Goal: Obtain resource: Obtain resource

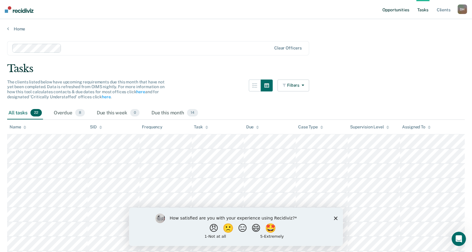
click at [382, 11] on link "Opportunities" at bounding box center [395, 9] width 29 height 19
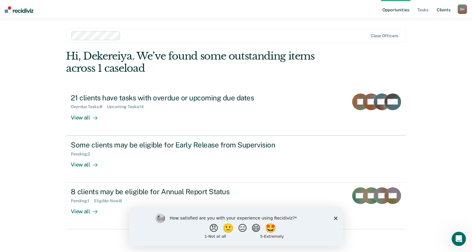
click at [444, 10] on link "Client s" at bounding box center [443, 9] width 16 height 19
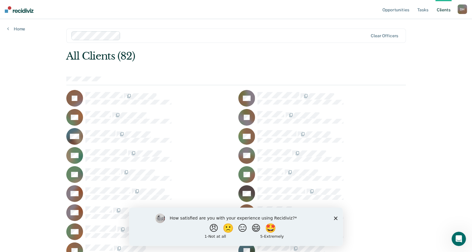
click at [458, 11] on div "D H" at bounding box center [462, 9] width 10 height 10
click at [445, 10] on link "Client s" at bounding box center [443, 9] width 16 height 19
click at [21, 30] on link "Home" at bounding box center [16, 28] width 18 height 5
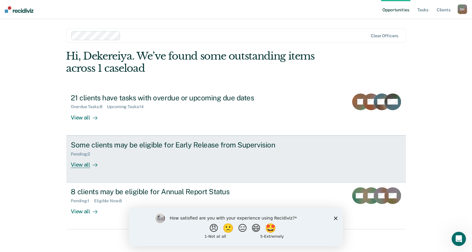
scroll to position [1, 0]
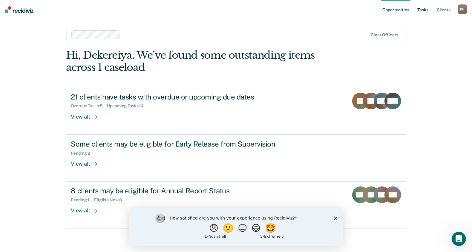
click at [425, 12] on link "Tasks" at bounding box center [422, 9] width 13 height 19
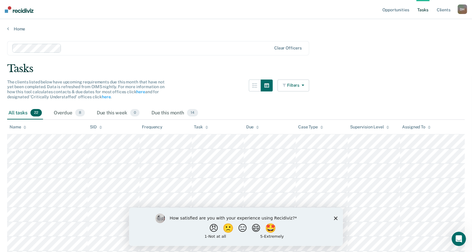
click at [296, 84] on button "Filters" at bounding box center [293, 86] width 32 height 12
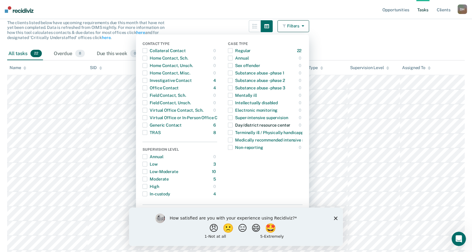
scroll to position [60, 0]
click at [369, 27] on main "Clear officers Tasks The clients listed below have upcoming requirements due th…" at bounding box center [236, 195] width 472 height 447
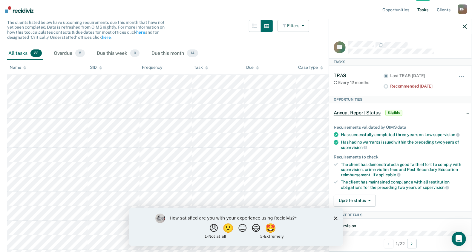
click at [346, 111] on span "Annual Report Status" at bounding box center [356, 113] width 47 height 6
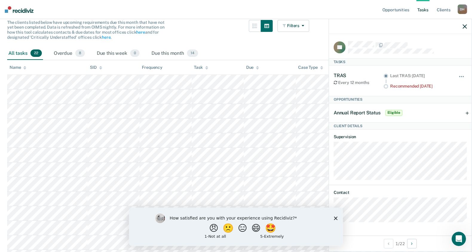
click at [392, 110] on span "Eligible" at bounding box center [393, 113] width 17 height 6
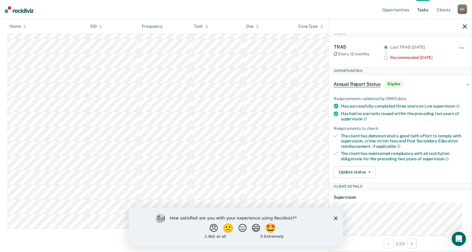
scroll to position [0, 0]
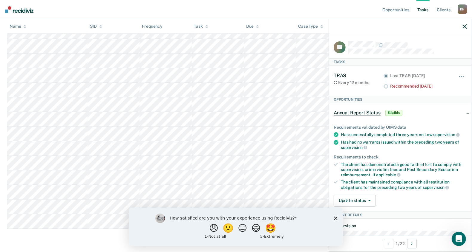
click at [371, 110] on span "Annual Report Status" at bounding box center [356, 113] width 47 height 6
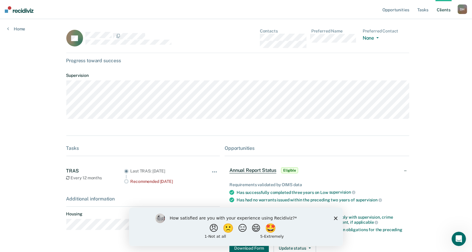
click at [265, 175] on div "Annual Report Status Eligible" at bounding box center [264, 171] width 70 height 10
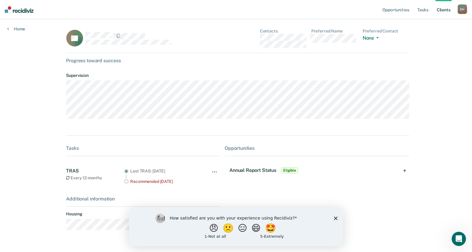
click at [261, 173] on span "Annual Report Status" at bounding box center [252, 171] width 47 height 6
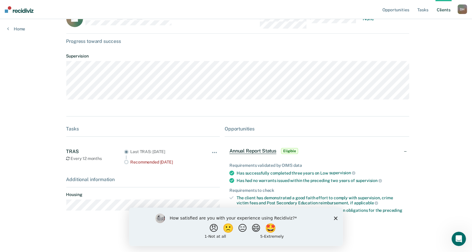
scroll to position [39, 0]
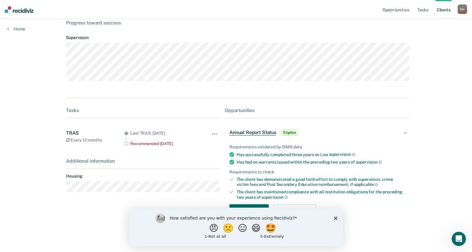
click at [337, 220] on div "How satisfied are you with your experience using Recidiviz? 😠 🙁 😑 😄 🤩 1 - Not a…" at bounding box center [236, 227] width 214 height 38
click at [334, 218] on icon "Close survey" at bounding box center [335, 219] width 4 height 4
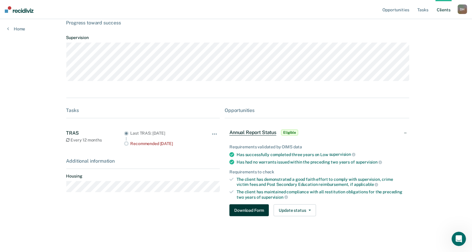
click at [258, 213] on button "Download Form" at bounding box center [248, 211] width 39 height 12
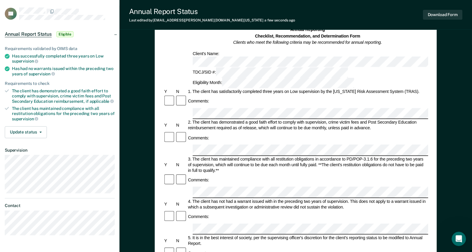
scroll to position [30, 0]
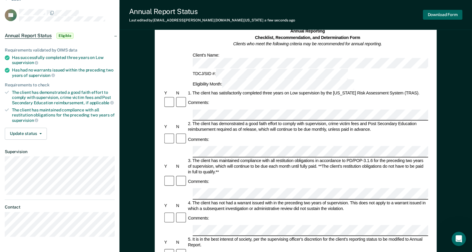
click at [442, 11] on button "Download Form" at bounding box center [442, 15] width 39 height 10
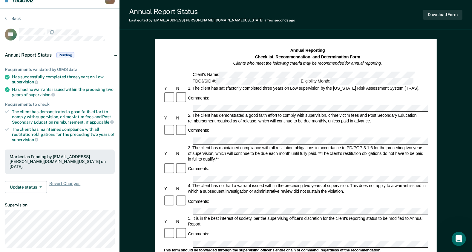
scroll to position [0, 0]
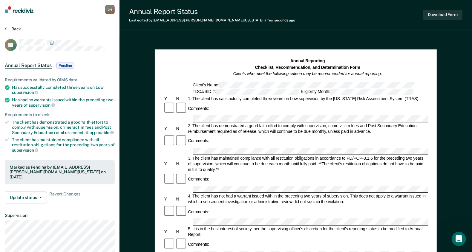
click at [13, 30] on button "Back" at bounding box center [13, 28] width 16 height 5
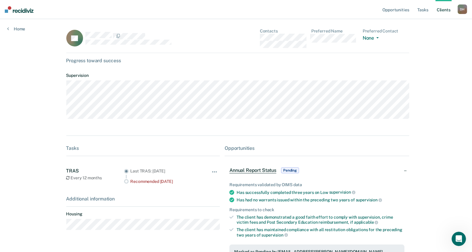
click at [442, 13] on link "Client s" at bounding box center [443, 9] width 16 height 19
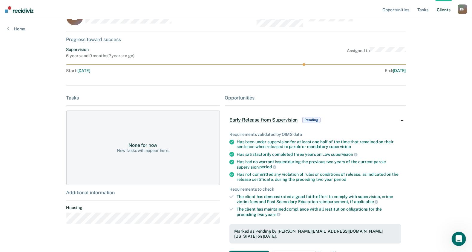
scroll to position [81, 0]
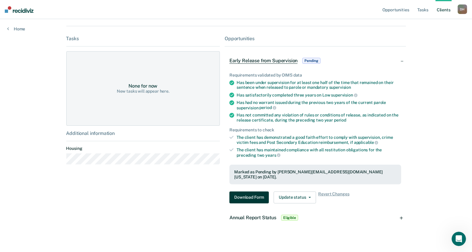
click at [251, 192] on button "Download Form" at bounding box center [248, 198] width 39 height 12
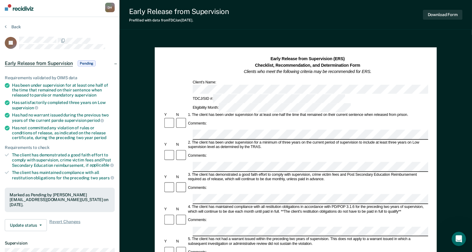
scroll to position [1, 0]
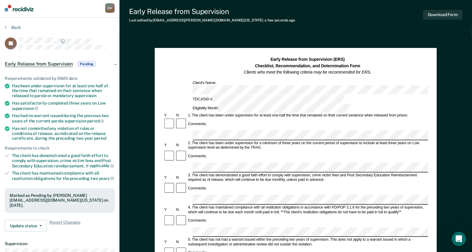
click at [170, 118] on div at bounding box center [169, 124] width 12 height 13
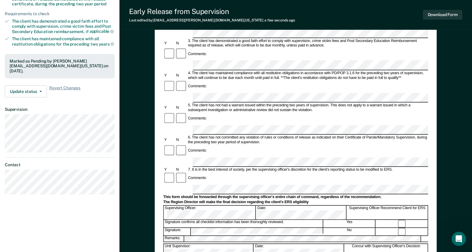
scroll to position [121, 0]
